Goal: Check status: Check status

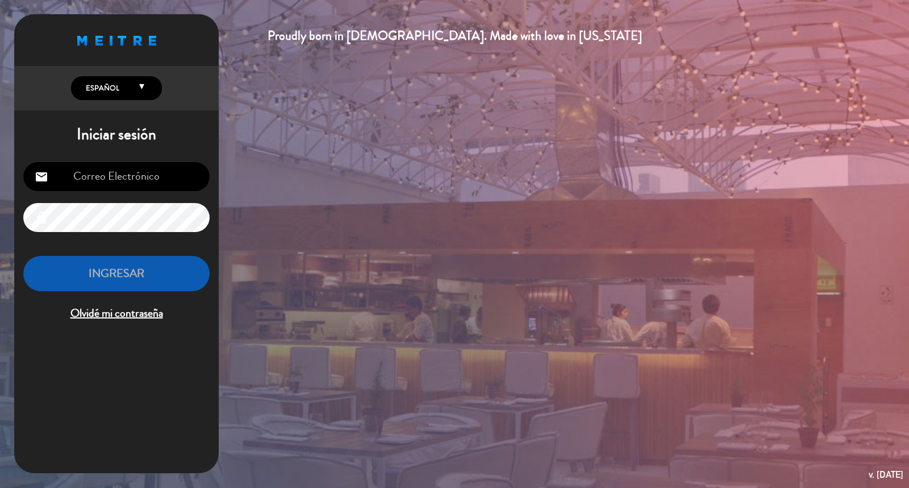
type input "info@parrilladonjulio.com.ar"
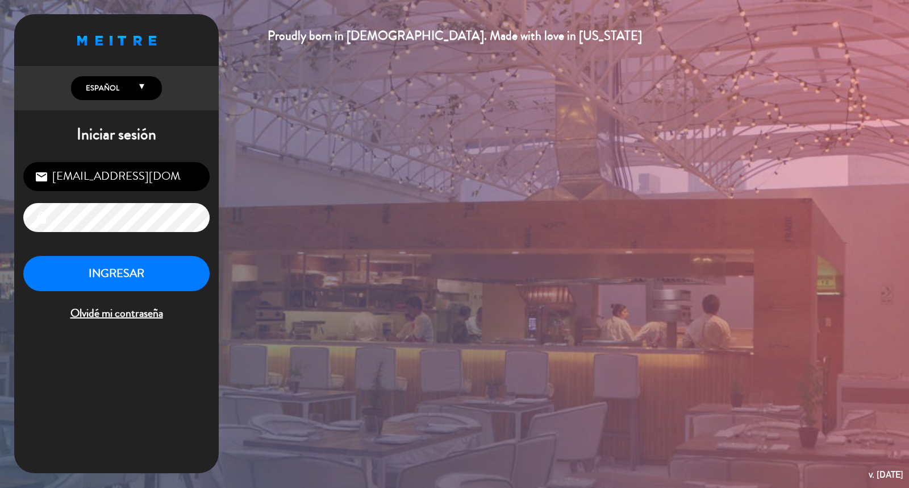
click at [184, 183] on input "info@parrilladonjulio.com.ar" at bounding box center [116, 176] width 186 height 29
click at [152, 283] on button "INGRESAR" at bounding box center [116, 274] width 186 height 36
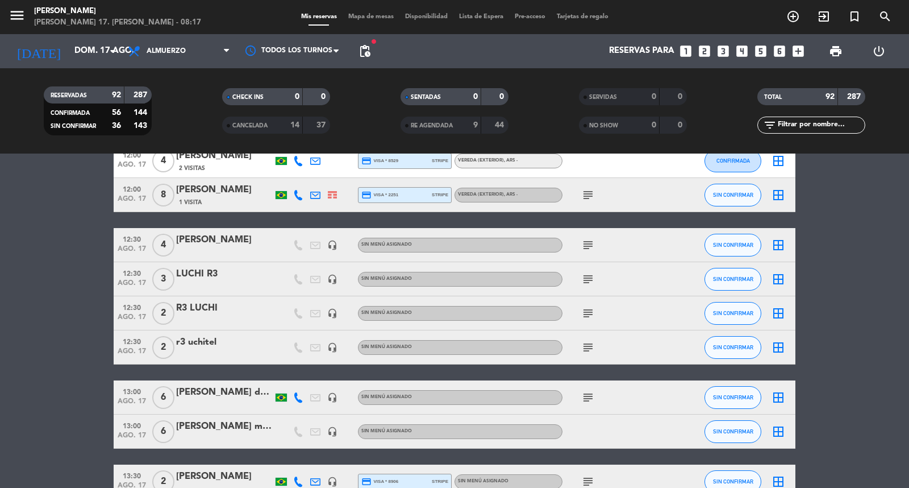
scroll to position [1641, 0]
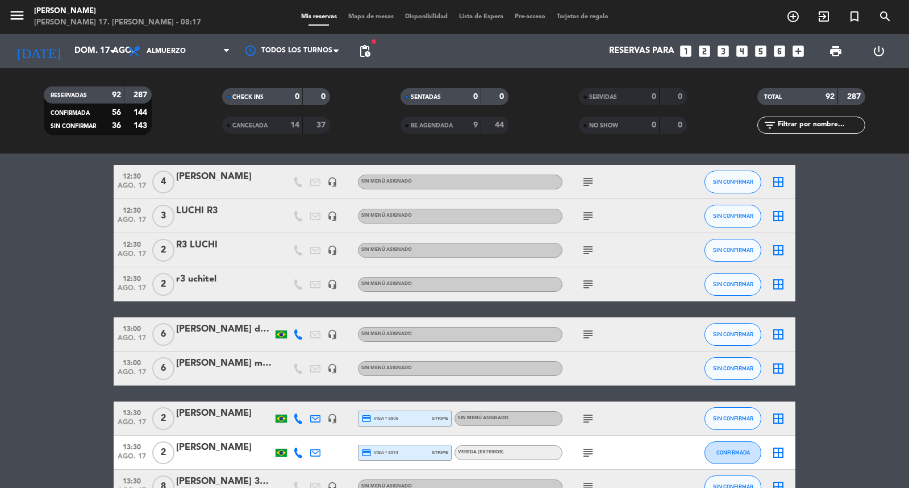
click at [584, 341] on icon "subject" at bounding box center [588, 334] width 14 height 14
click at [253, 336] on div "[PERSON_NAME] de [PERSON_NAME] r2" at bounding box center [224, 329] width 97 height 15
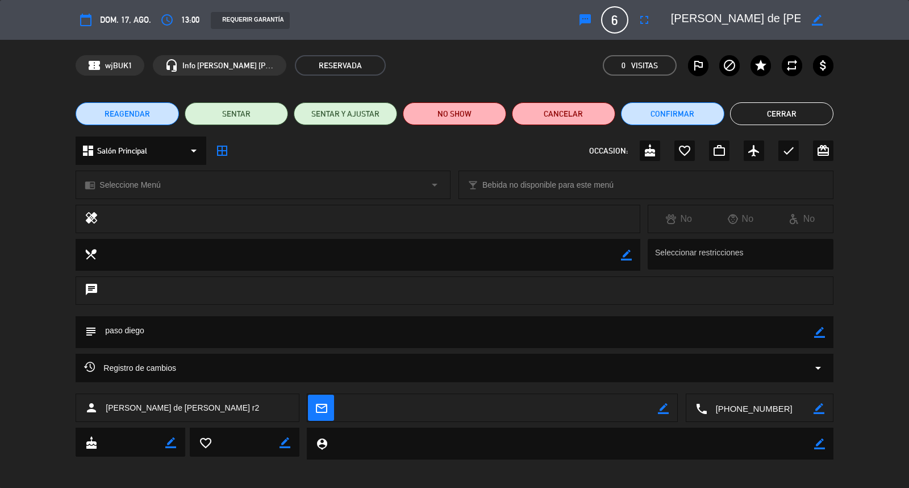
scroll to position [5, 0]
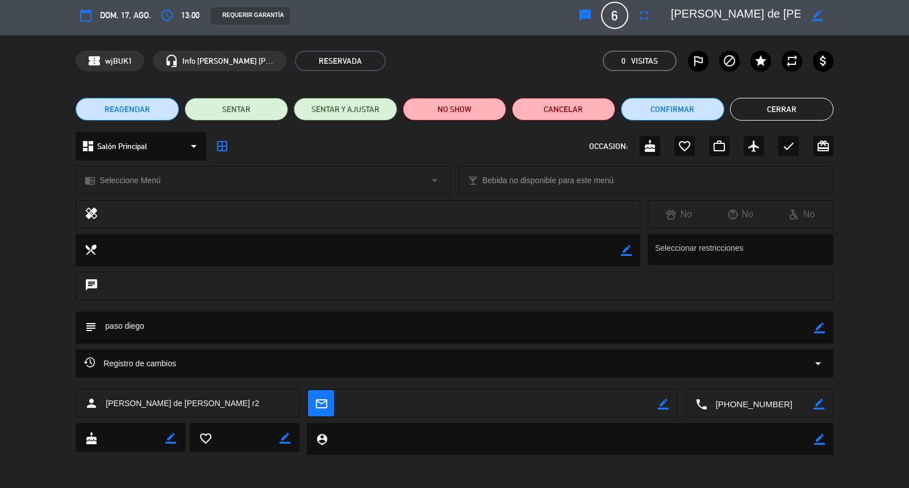
type input "info@parrilladonjulio.com.ar"
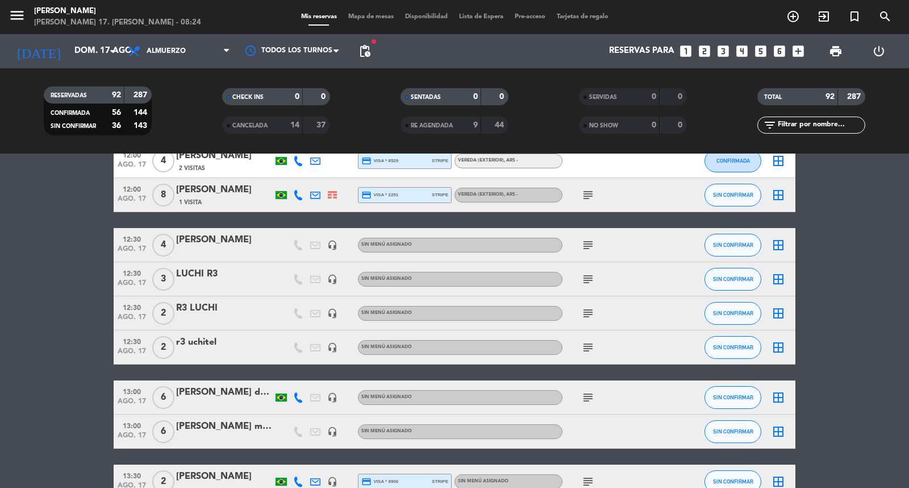
scroll to position [1705, 0]
